Goal: Information Seeking & Learning: Learn about a topic

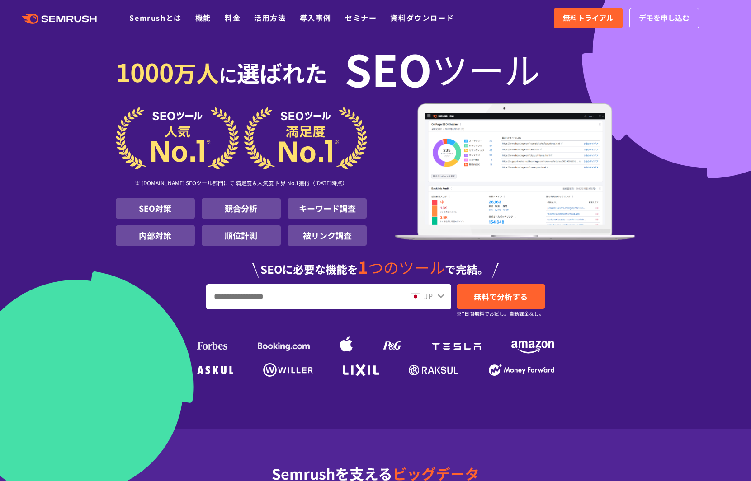
click at [346, 296] on input "URL、キーワードを入力してください" at bounding box center [305, 297] width 196 height 24
type input "***"
click at [538, 304] on link "無料で分析する" at bounding box center [501, 296] width 89 height 25
click at [232, 19] on link "料金" at bounding box center [233, 17] width 16 height 11
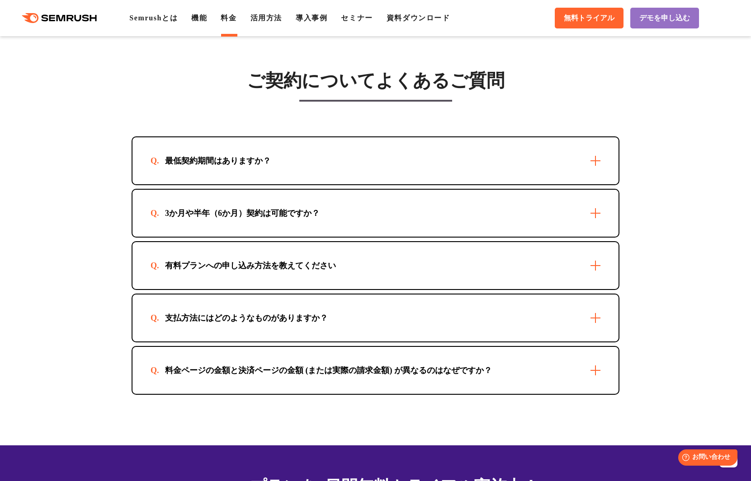
scroll to position [2614, 0]
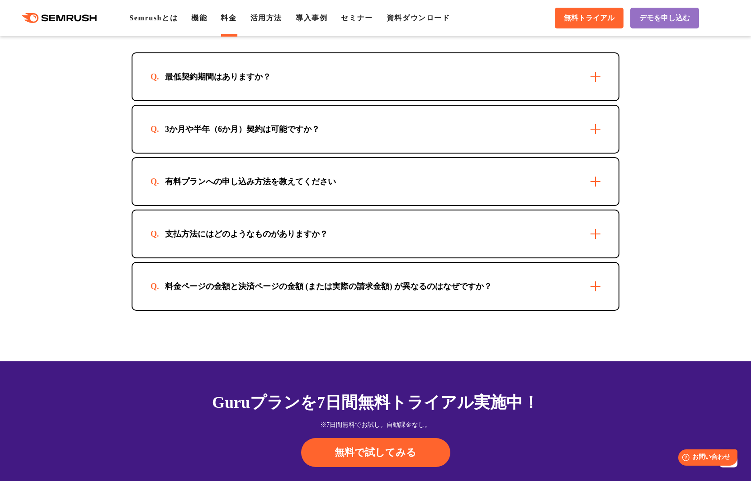
click at [584, 80] on div "最低契約期間はありますか？" at bounding box center [375, 76] width 486 height 47
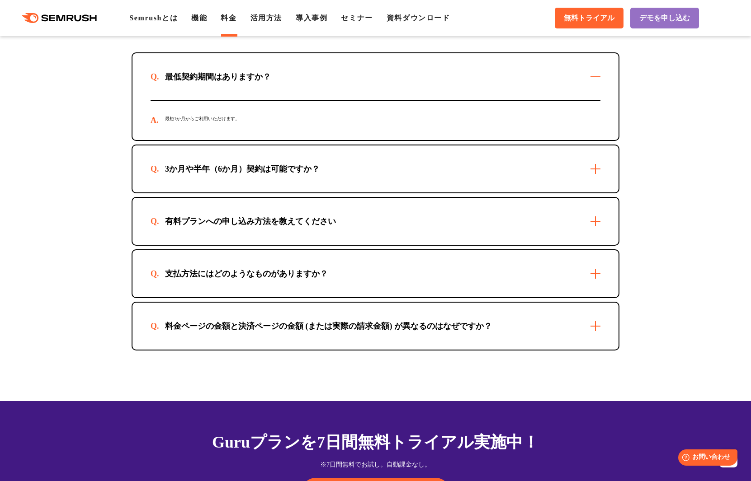
click at [541, 187] on div "3か月や半年（6か月）契約は可能ですか？" at bounding box center [375, 169] width 486 height 47
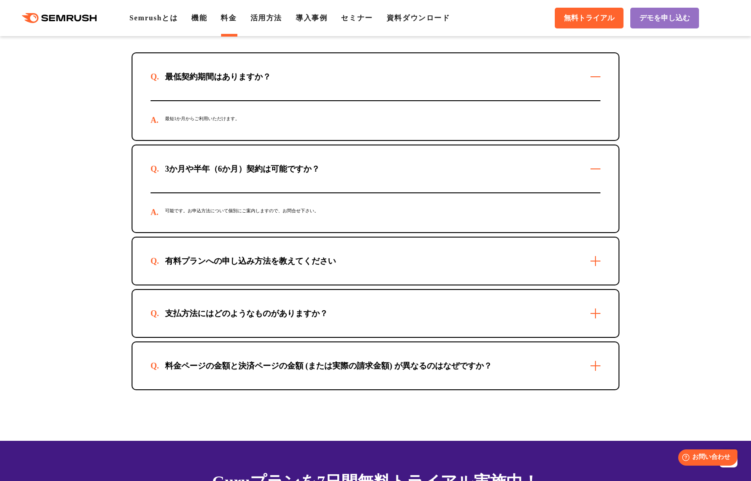
click at [541, 286] on div "有料プランへの申し込み方法を教えてください 2つの方法があります。 ・Semrushの管理画面から申し込む 1. Semrushにログインします。 2. 右上…" at bounding box center [376, 261] width 488 height 49
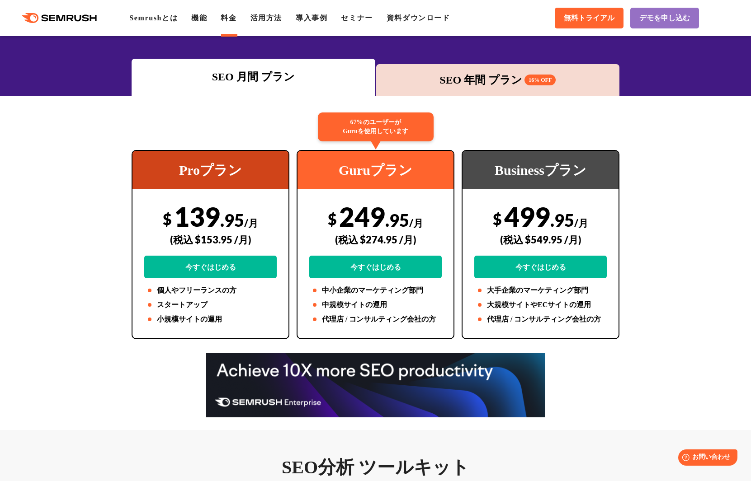
scroll to position [0, 0]
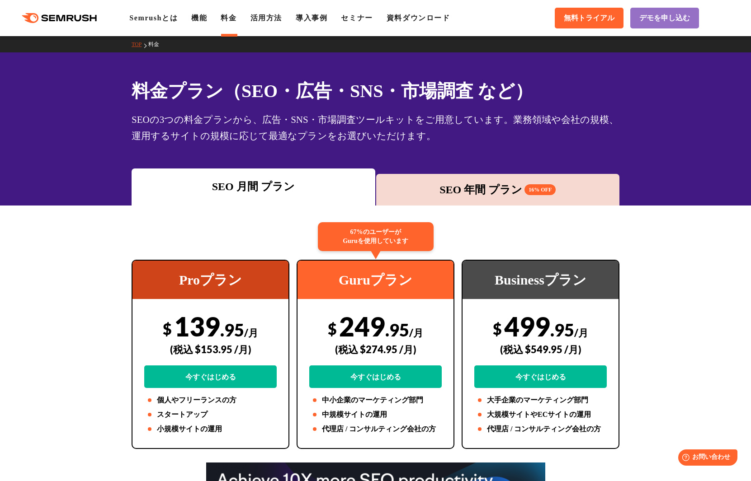
click at [529, 183] on div "SEO 年間 プラン 16% OFF" at bounding box center [498, 190] width 235 height 16
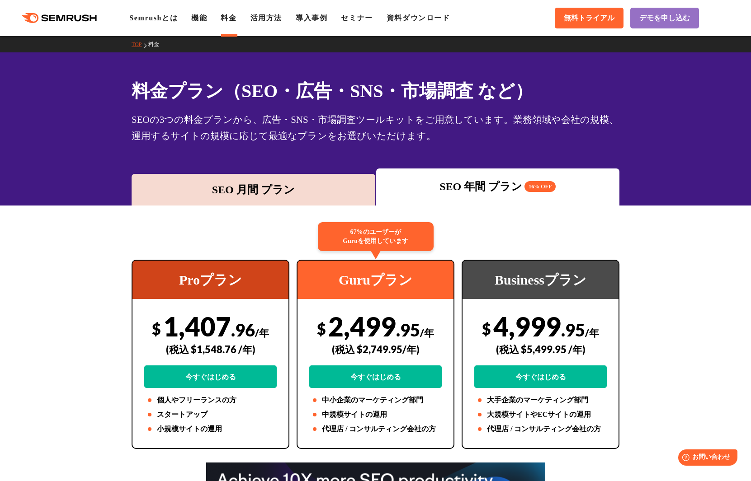
click at [314, 198] on div "SEO 月間 プラン" at bounding box center [254, 190] width 244 height 32
